Goal: Entertainment & Leisure: Consume media (video, audio)

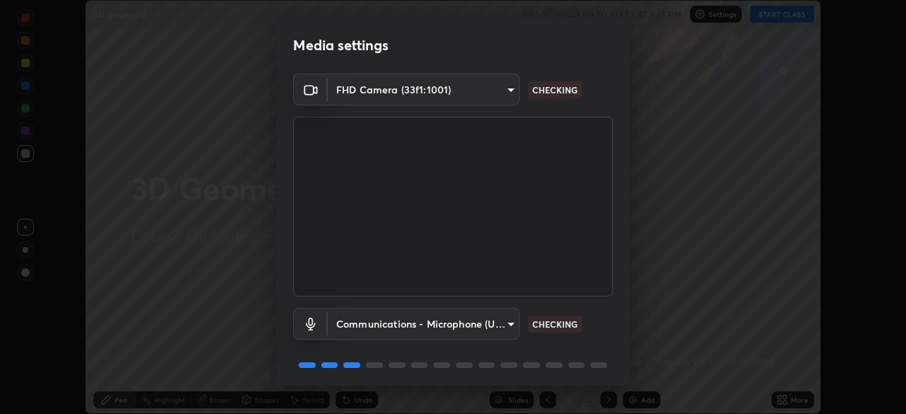
scroll to position [50, 0]
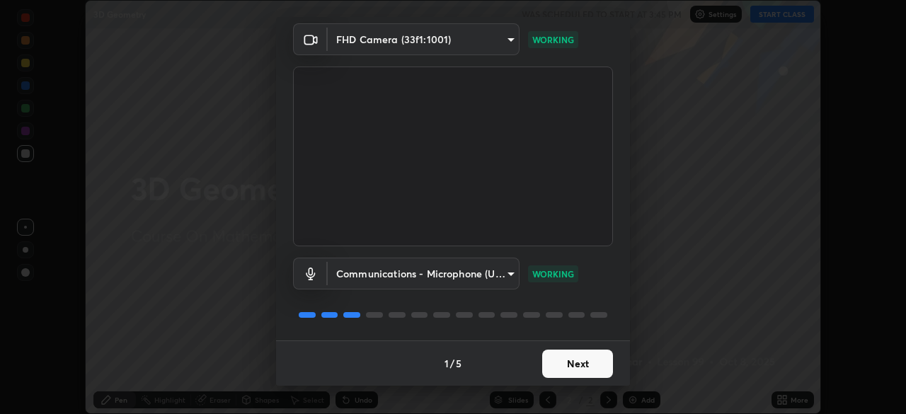
click at [570, 357] on button "Next" at bounding box center [577, 364] width 71 height 28
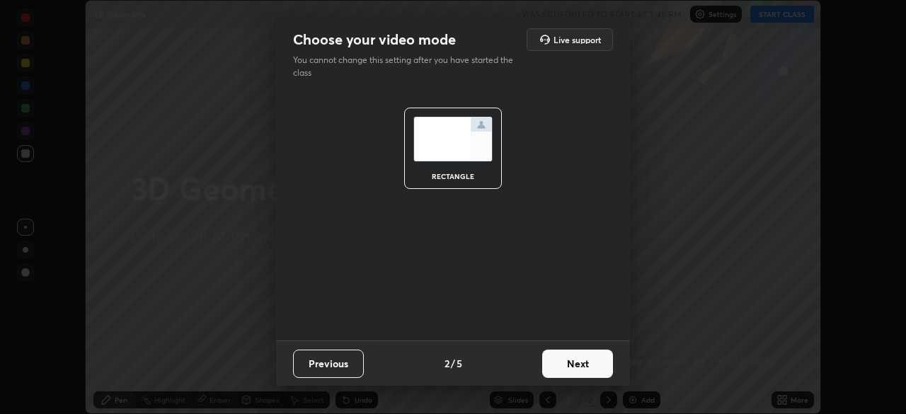
scroll to position [0, 0]
click at [575, 364] on button "Next" at bounding box center [577, 364] width 71 height 28
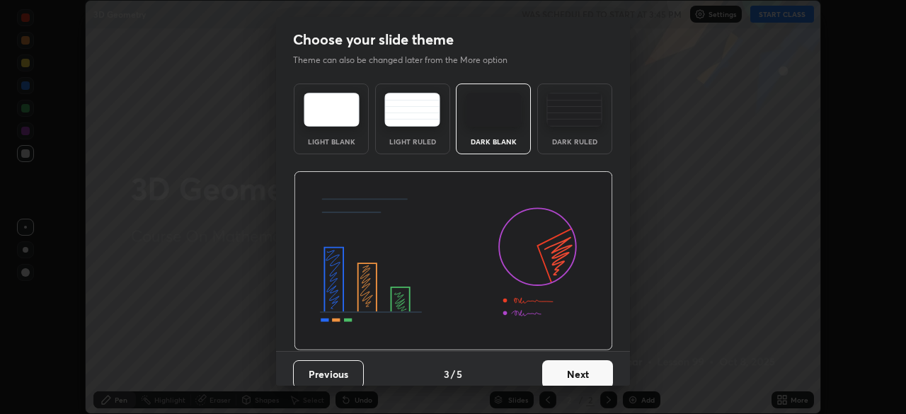
click at [575, 369] on button "Next" at bounding box center [577, 374] width 71 height 28
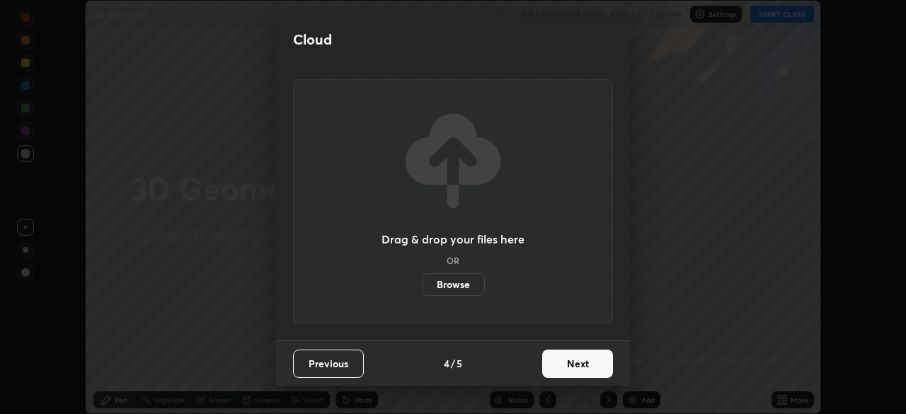
click at [577, 370] on button "Next" at bounding box center [577, 364] width 71 height 28
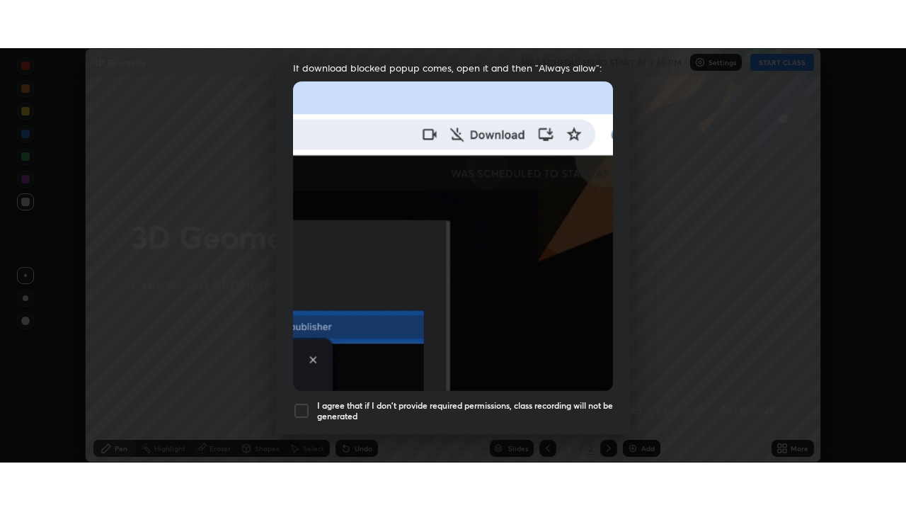
scroll to position [339, 0]
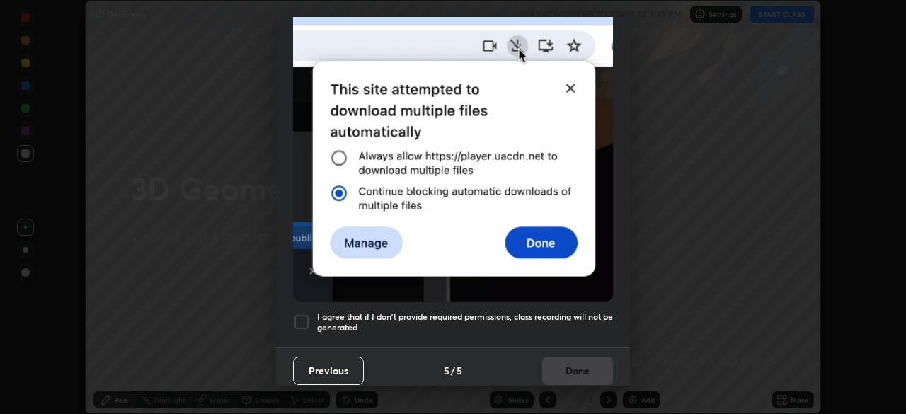
click at [299, 317] on div at bounding box center [301, 322] width 17 height 17
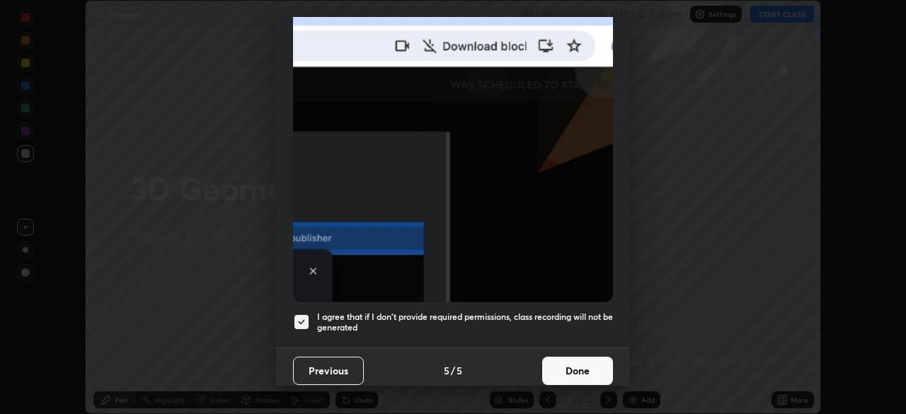
click at [566, 364] on button "Done" at bounding box center [577, 371] width 71 height 28
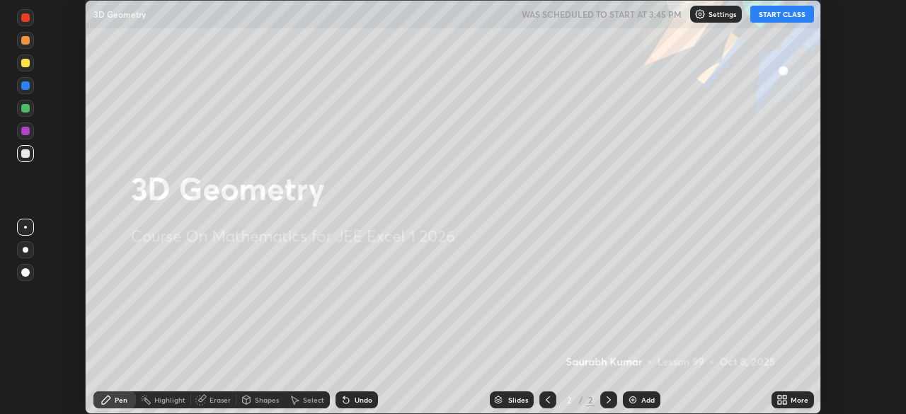
click at [779, 397] on icon at bounding box center [780, 398] width 4 height 4
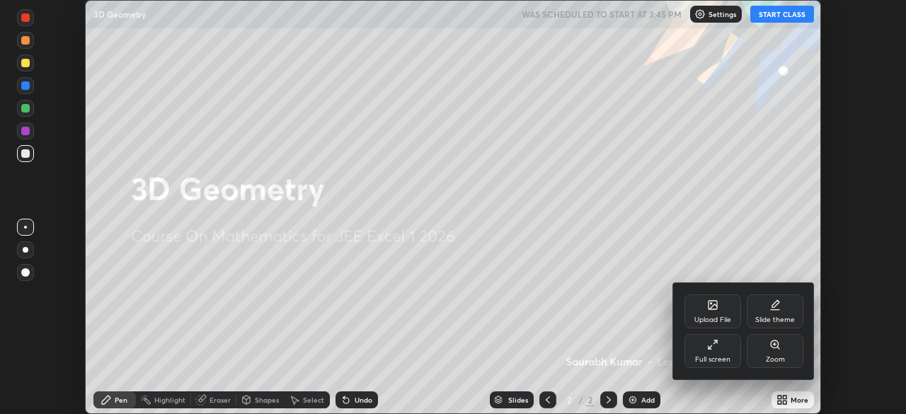
click at [720, 350] on div "Full screen" at bounding box center [712, 351] width 57 height 34
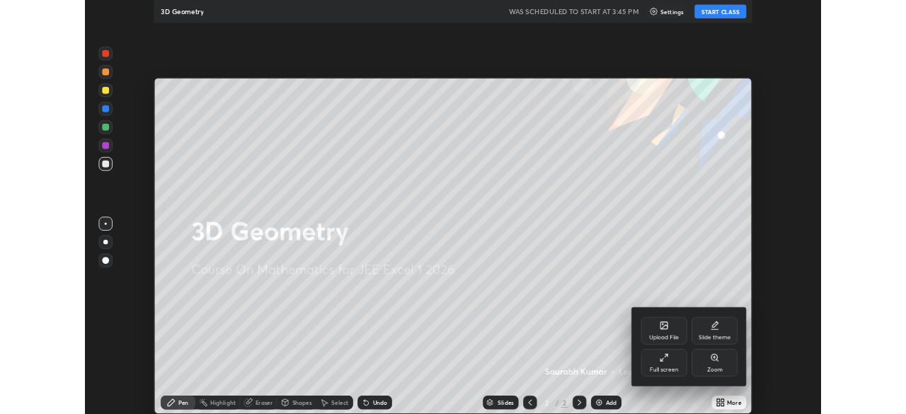
scroll to position [510, 906]
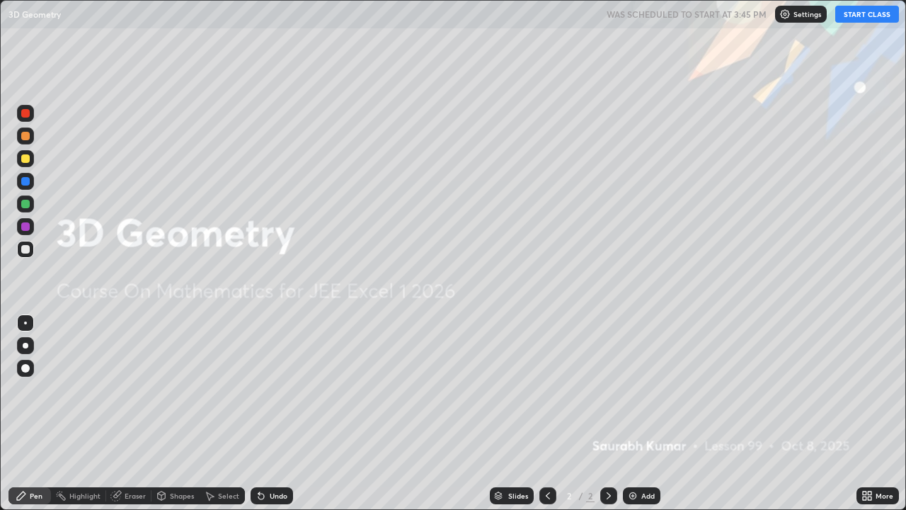
click at [859, 18] on button "START CLASS" at bounding box center [867, 14] width 64 height 17
click at [636, 413] on img at bounding box center [632, 495] width 11 height 11
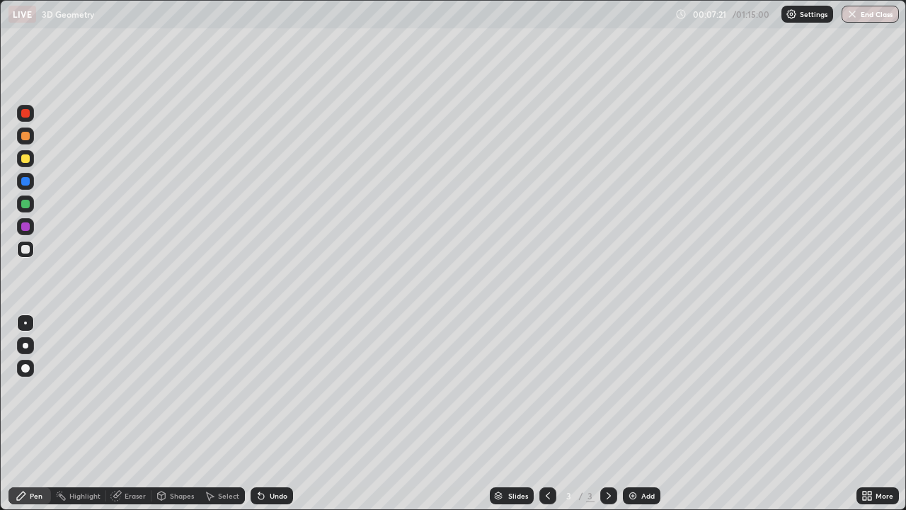
click at [635, 413] on img at bounding box center [632, 495] width 11 height 11
click at [636, 413] on img at bounding box center [632, 495] width 11 height 11
click at [634, 413] on img at bounding box center [632, 495] width 11 height 11
click at [630, 413] on img at bounding box center [632, 495] width 11 height 11
click at [546, 413] on icon at bounding box center [547, 495] width 11 height 11
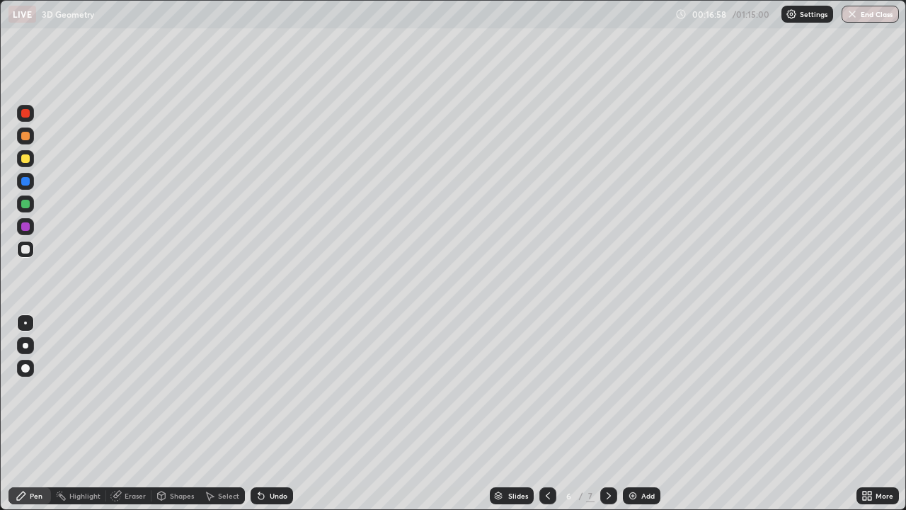
click at [546, 413] on icon at bounding box center [547, 495] width 11 height 11
click at [607, 413] on icon at bounding box center [608, 495] width 11 height 11
click at [133, 413] on div "Eraser" at bounding box center [128, 495] width 45 height 17
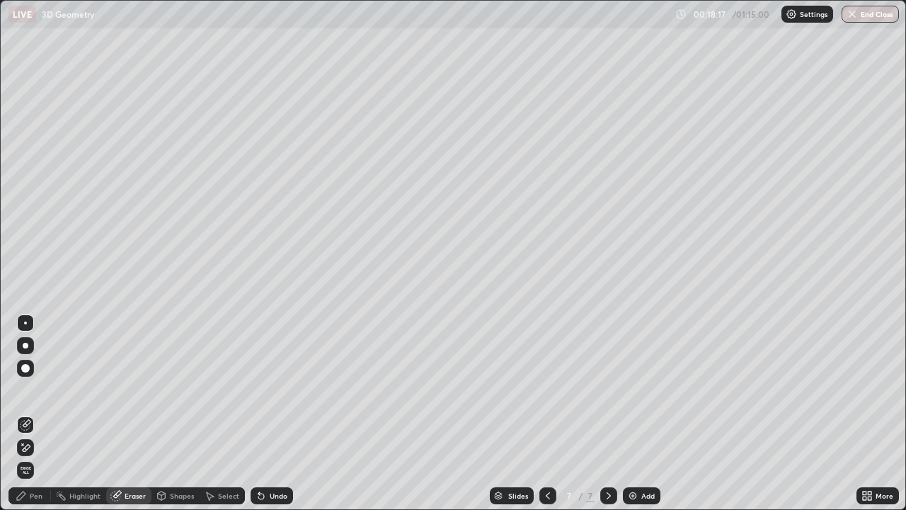
click at [33, 413] on div "Pen" at bounding box center [29, 495] width 42 height 17
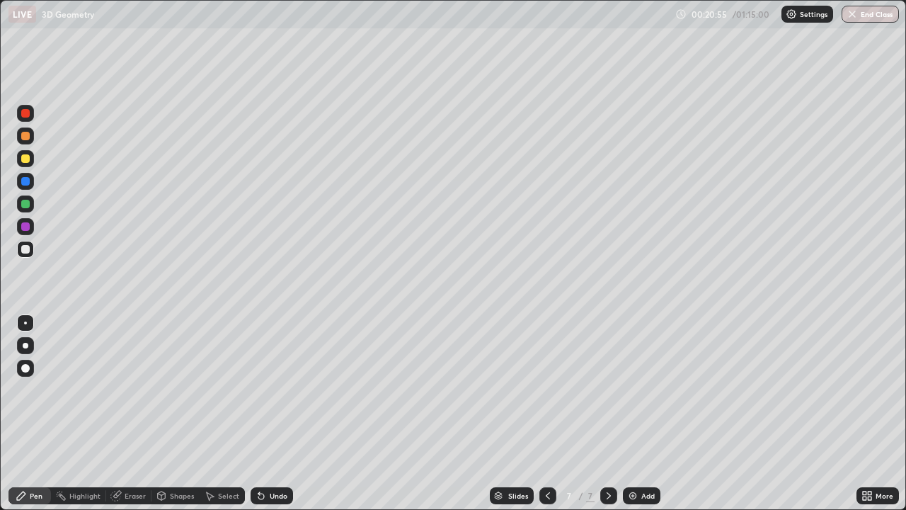
click at [132, 413] on div "Eraser" at bounding box center [135, 495] width 21 height 7
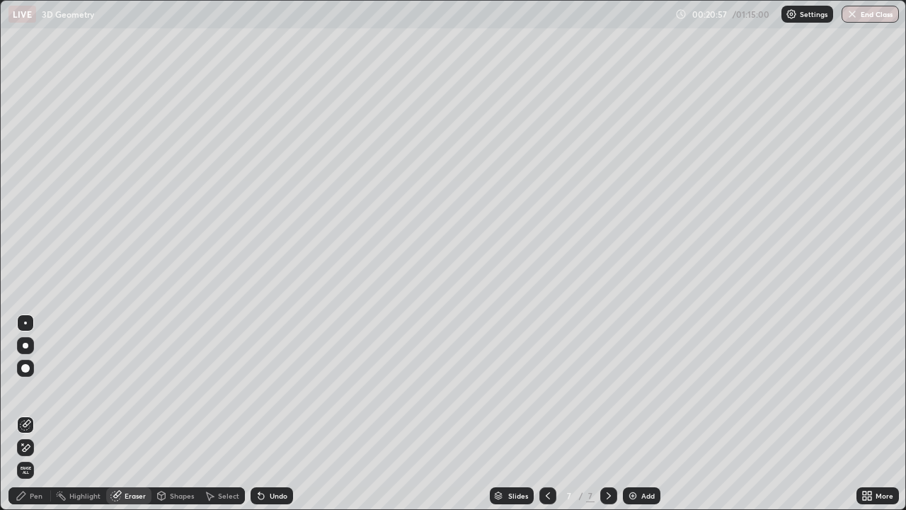
click at [38, 413] on div "Pen" at bounding box center [36, 495] width 13 height 7
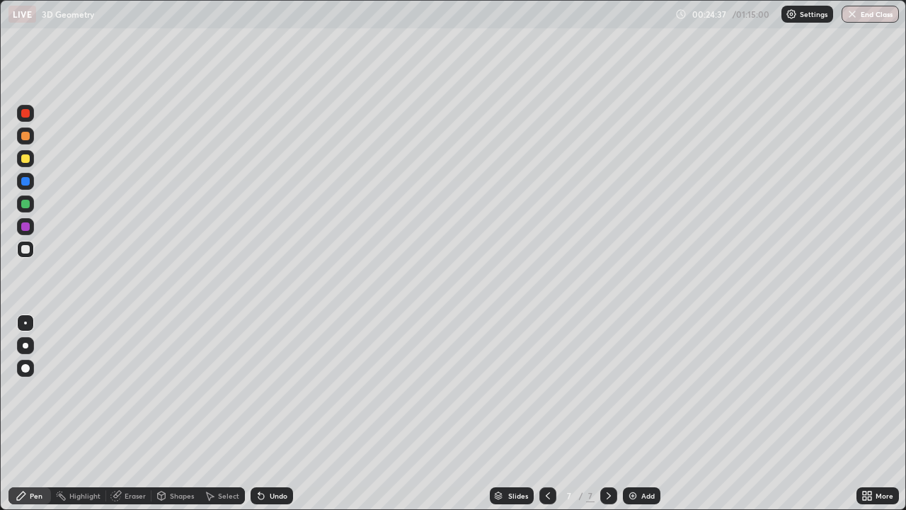
click at [631, 413] on img at bounding box center [632, 495] width 11 height 11
click at [137, 413] on div "Eraser" at bounding box center [128, 495] width 45 height 17
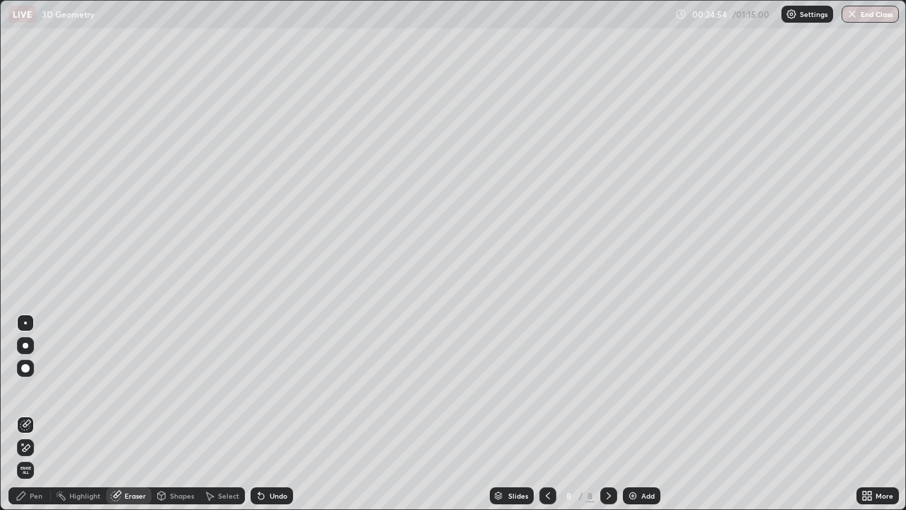
click at [33, 413] on div "Pen" at bounding box center [29, 495] width 42 height 17
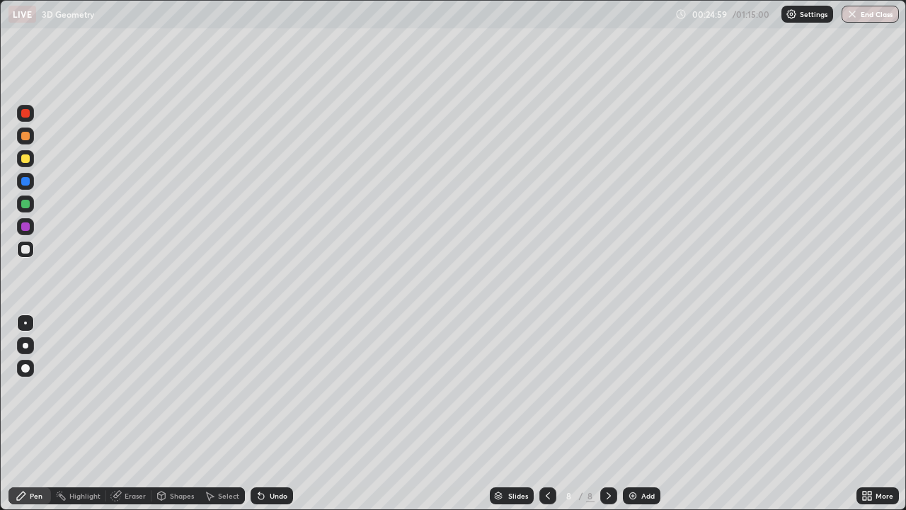
click at [553, 413] on div at bounding box center [547, 495] width 17 height 17
click at [607, 413] on icon at bounding box center [608, 495] width 11 height 11
click at [634, 413] on img at bounding box center [632, 495] width 11 height 11
click at [134, 413] on div "Eraser" at bounding box center [135, 495] width 21 height 7
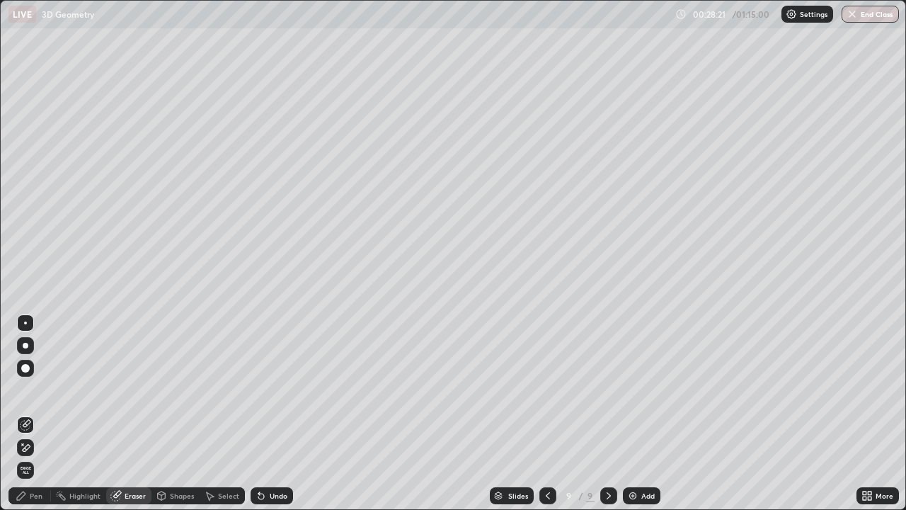
click at [258, 413] on icon at bounding box center [261, 496] width 6 height 6
click at [260, 413] on icon at bounding box center [261, 496] width 6 height 6
click at [34, 413] on div "Pen" at bounding box center [36, 495] width 13 height 7
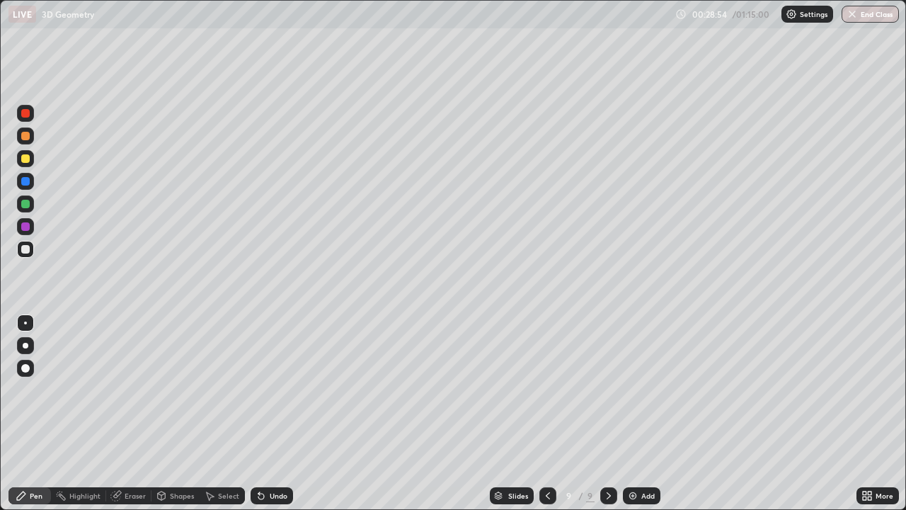
click at [546, 413] on icon at bounding box center [548, 495] width 4 height 7
click at [607, 413] on icon at bounding box center [608, 495] width 11 height 11
click at [554, 413] on div at bounding box center [547, 495] width 17 height 17
click at [607, 413] on icon at bounding box center [608, 495] width 11 height 11
click at [632, 413] on img at bounding box center [632, 495] width 11 height 11
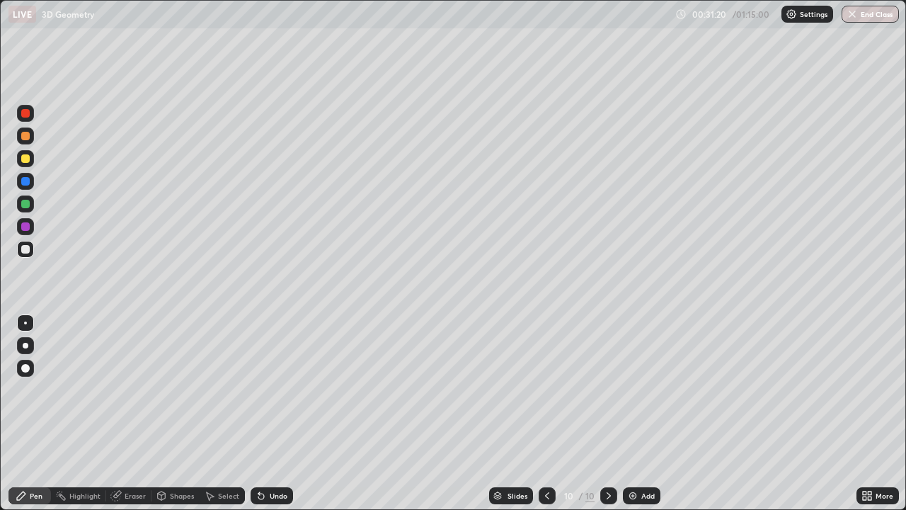
click at [547, 413] on icon at bounding box center [546, 495] width 11 height 11
click at [614, 413] on div at bounding box center [608, 495] width 17 height 17
click at [631, 413] on img at bounding box center [632, 495] width 11 height 11
click at [130, 413] on div "Eraser" at bounding box center [135, 495] width 21 height 7
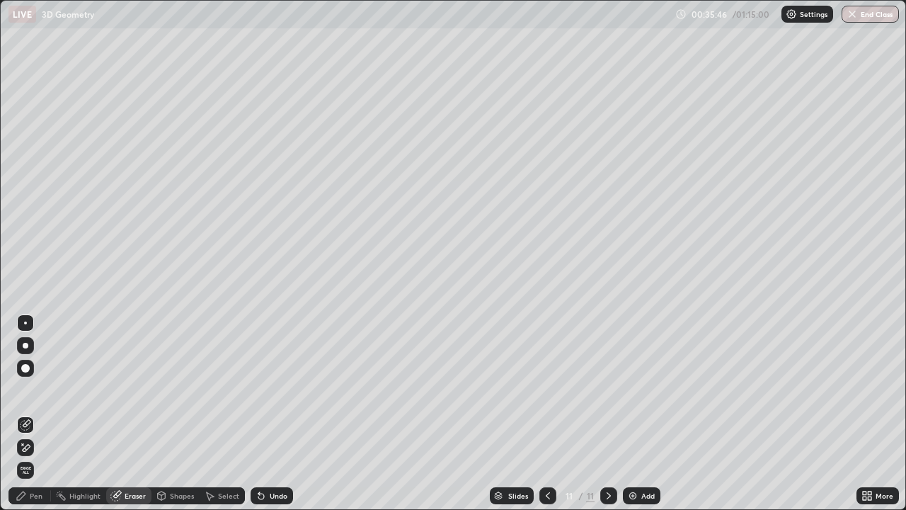
click at [34, 413] on div "Pen" at bounding box center [36, 495] width 13 height 7
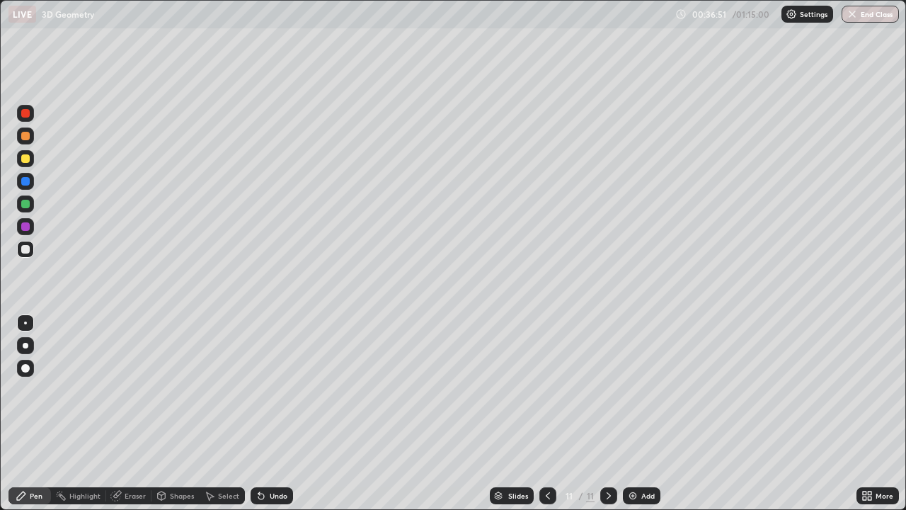
click at [637, 413] on img at bounding box center [632, 495] width 11 height 11
click at [258, 413] on icon at bounding box center [258, 492] width 1 height 1
click at [261, 413] on icon at bounding box center [261, 496] width 6 height 6
click at [259, 413] on icon at bounding box center [261, 496] width 6 height 6
click at [139, 413] on div "Eraser" at bounding box center [135, 495] width 21 height 7
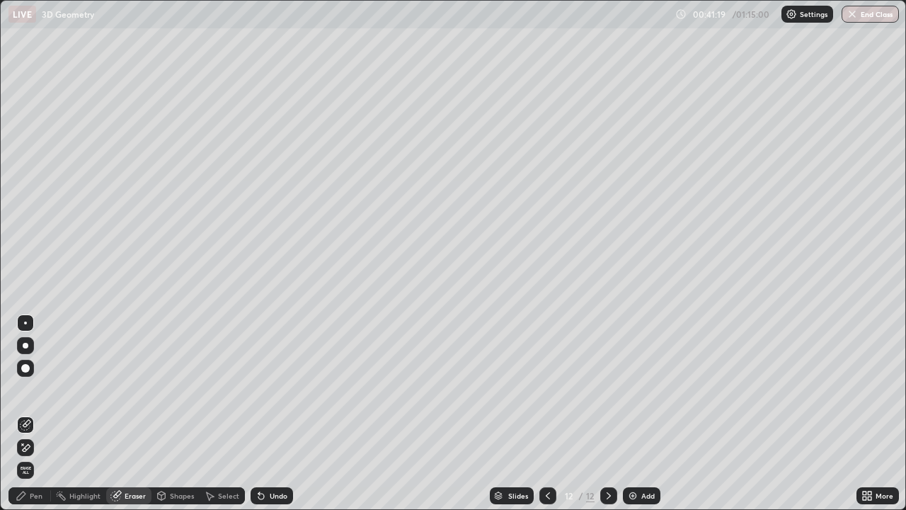
click at [634, 413] on img at bounding box center [632, 495] width 11 height 11
click at [39, 413] on div "Pen" at bounding box center [36, 495] width 13 height 7
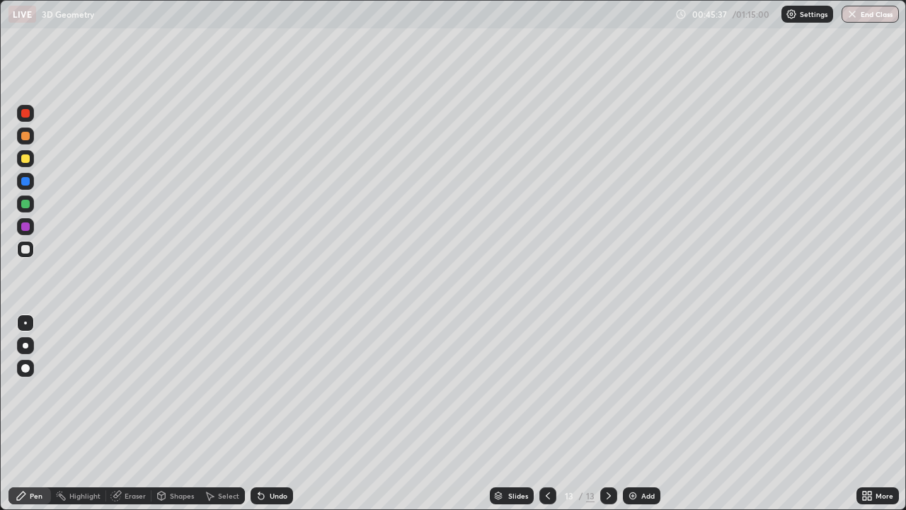
click at [546, 413] on icon at bounding box center [547, 495] width 11 height 11
click at [605, 413] on div at bounding box center [608, 495] width 17 height 17
click at [544, 413] on icon at bounding box center [547, 495] width 11 height 11
click at [546, 413] on icon at bounding box center [547, 495] width 11 height 11
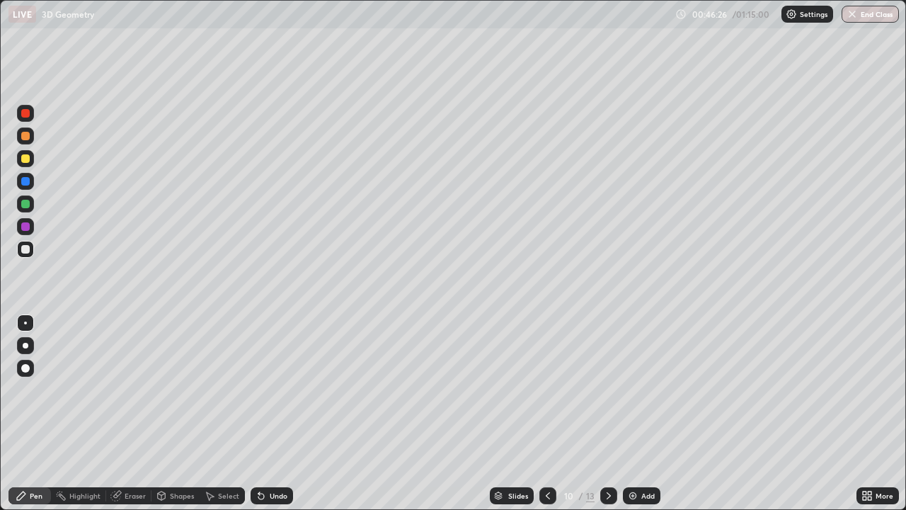
click at [546, 413] on icon at bounding box center [547, 495] width 11 height 11
click at [547, 413] on icon at bounding box center [548, 495] width 4 height 7
click at [607, 413] on icon at bounding box center [608, 495] width 11 height 11
click at [614, 413] on div at bounding box center [608, 495] width 17 height 17
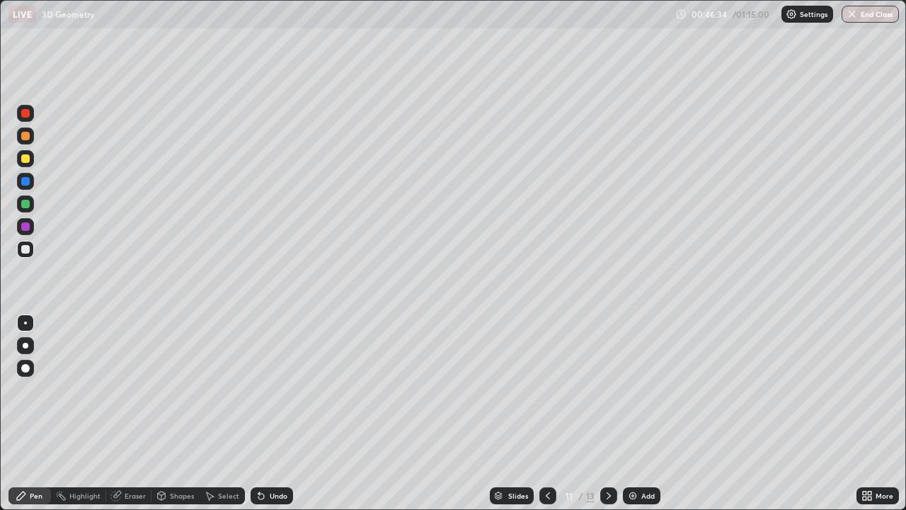
click at [614, 413] on div at bounding box center [608, 495] width 17 height 17
click at [609, 413] on icon at bounding box center [608, 495] width 11 height 11
click at [607, 413] on icon at bounding box center [608, 495] width 11 height 11
click at [633, 413] on div "Add" at bounding box center [642, 495] width 38 height 17
click at [630, 413] on img at bounding box center [632, 495] width 11 height 11
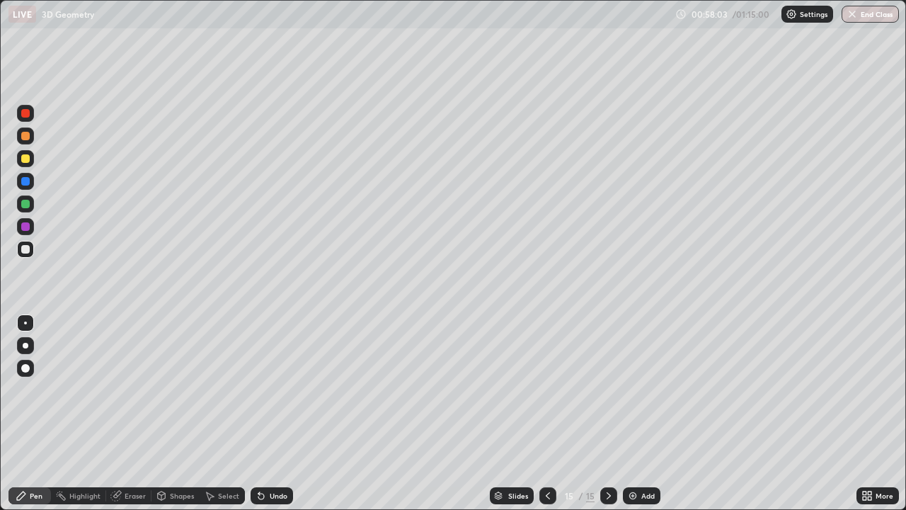
click at [137, 413] on div "Eraser" at bounding box center [135, 495] width 21 height 7
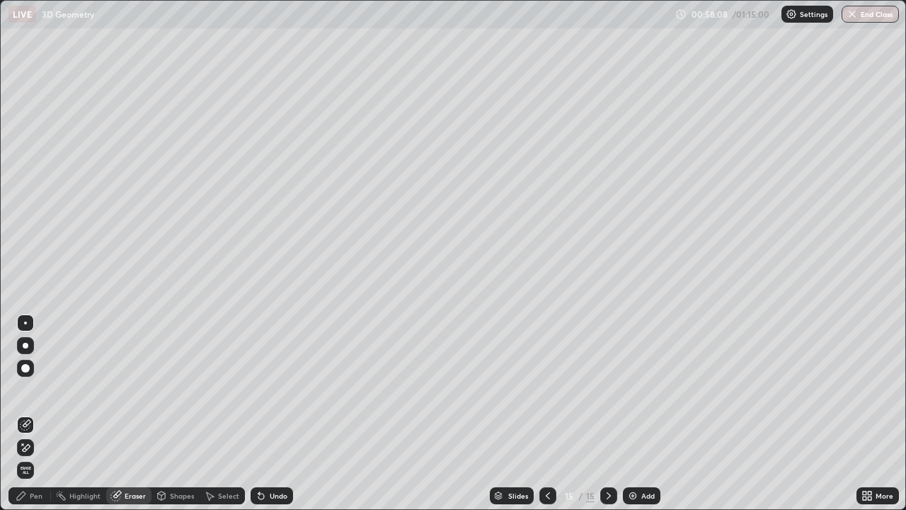
click at [25, 373] on div at bounding box center [25, 368] width 17 height 17
click at [38, 413] on div "Pen" at bounding box center [29, 495] width 42 height 17
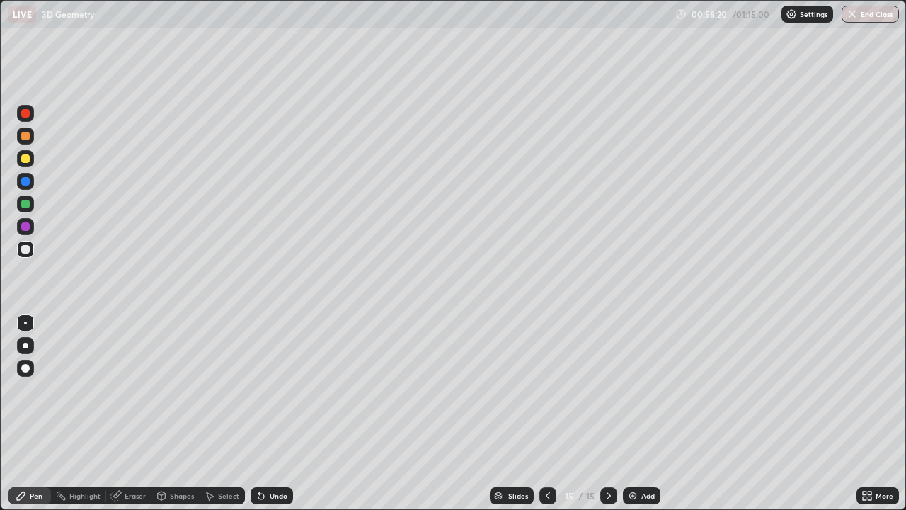
click at [139, 413] on div "Eraser" at bounding box center [135, 495] width 21 height 7
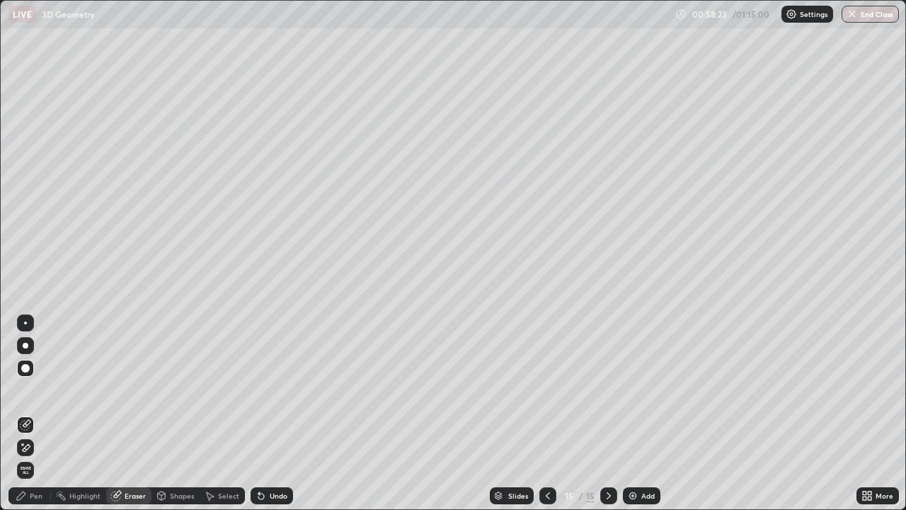
click at [38, 413] on div "Pen" at bounding box center [29, 495] width 42 height 17
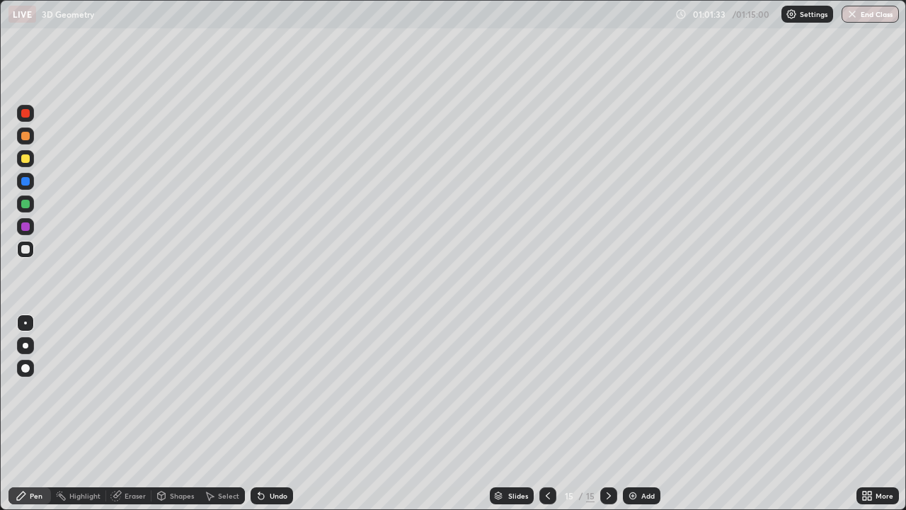
click at [629, 413] on img at bounding box center [632, 495] width 11 height 11
click at [634, 413] on img at bounding box center [632, 495] width 11 height 11
click at [630, 413] on img at bounding box center [632, 495] width 11 height 11
click at [634, 413] on img at bounding box center [632, 495] width 11 height 11
click at [853, 17] on img "button" at bounding box center [852, 13] width 11 height 11
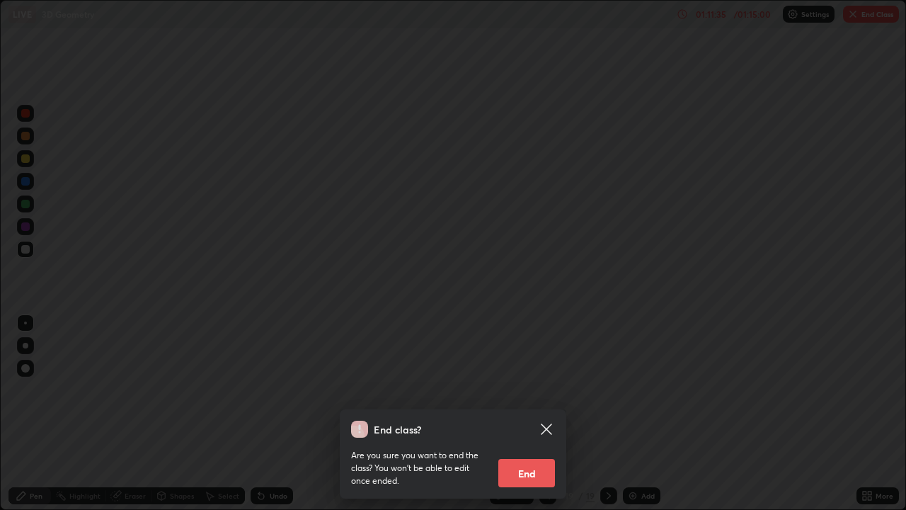
click at [534, 413] on button "End" at bounding box center [526, 473] width 57 height 28
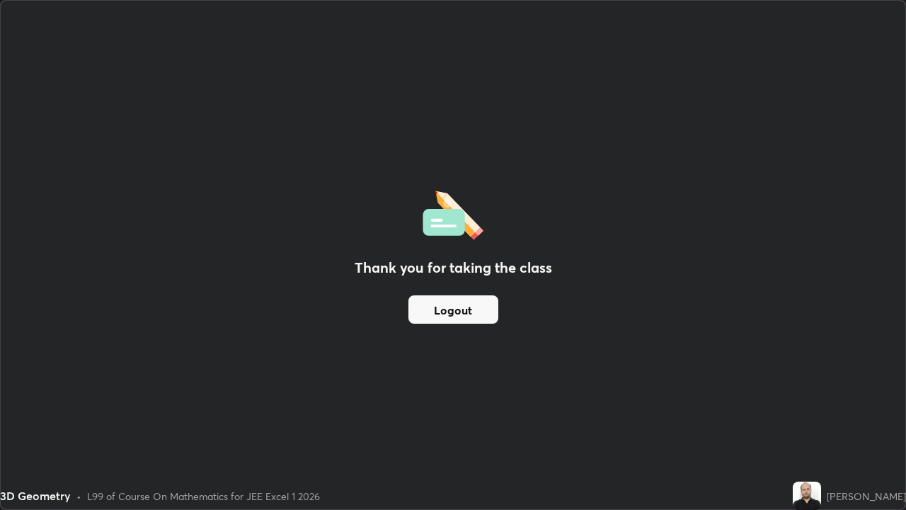
click at [466, 311] on button "Logout" at bounding box center [453, 309] width 90 height 28
click at [463, 311] on button "Logout" at bounding box center [453, 309] width 90 height 28
click at [462, 311] on button "Logout" at bounding box center [453, 309] width 90 height 28
click at [460, 307] on button "Logout" at bounding box center [453, 309] width 90 height 28
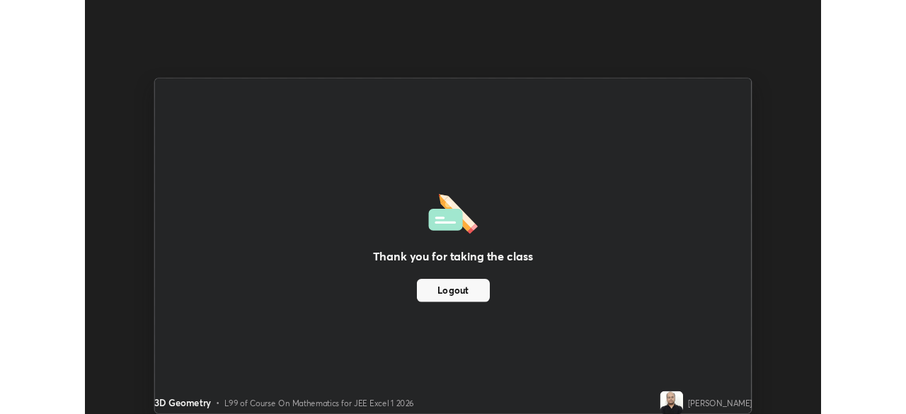
scroll to position [70368, 69876]
